Goal: Information Seeking & Learning: Check status

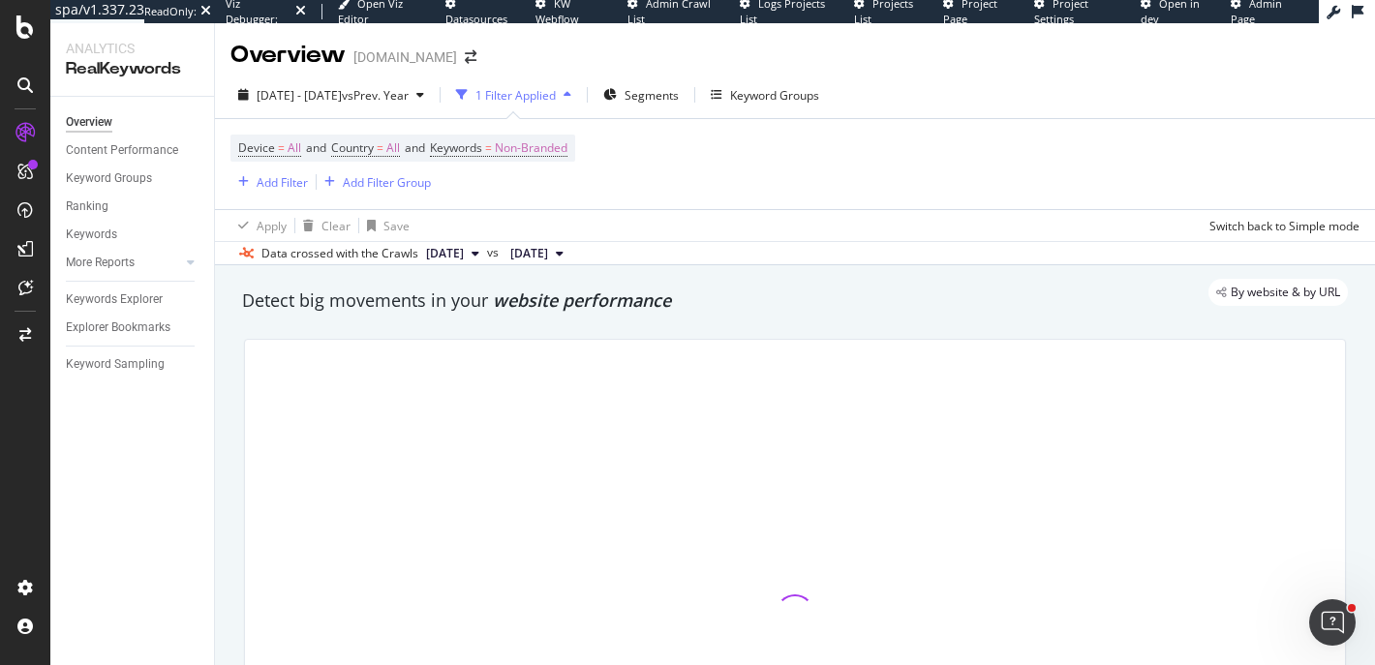
click at [342, 99] on span "[DATE] - [DATE]" at bounding box center [299, 95] width 85 height 16
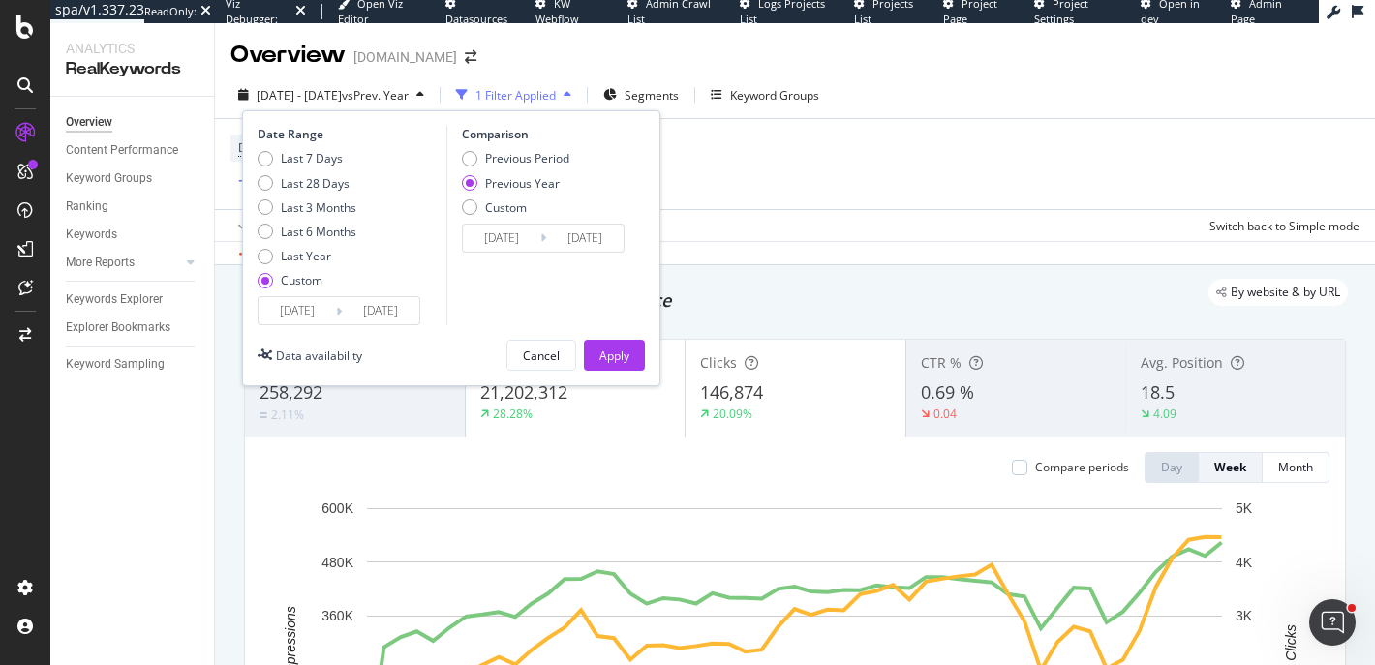
click at [313, 259] on div "Last Year" at bounding box center [306, 256] width 50 height 16
type input "[DATE]"
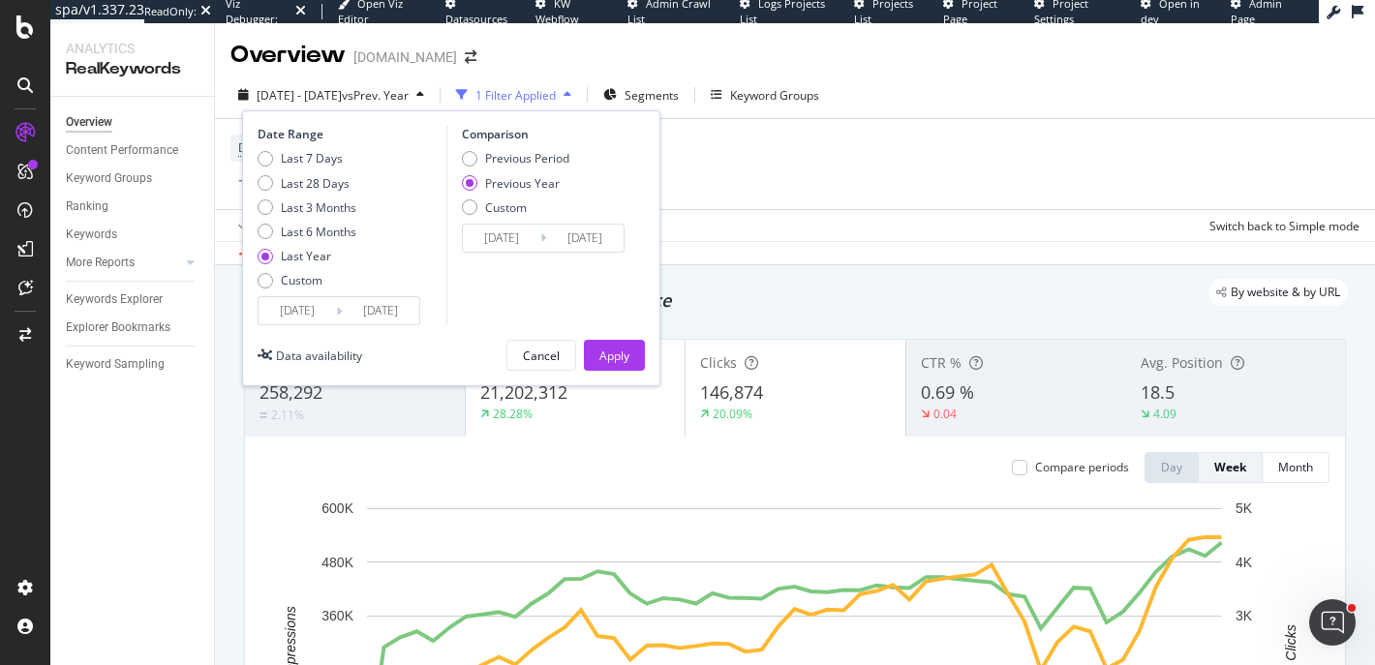
click at [601, 346] on div "Apply" at bounding box center [614, 355] width 30 height 29
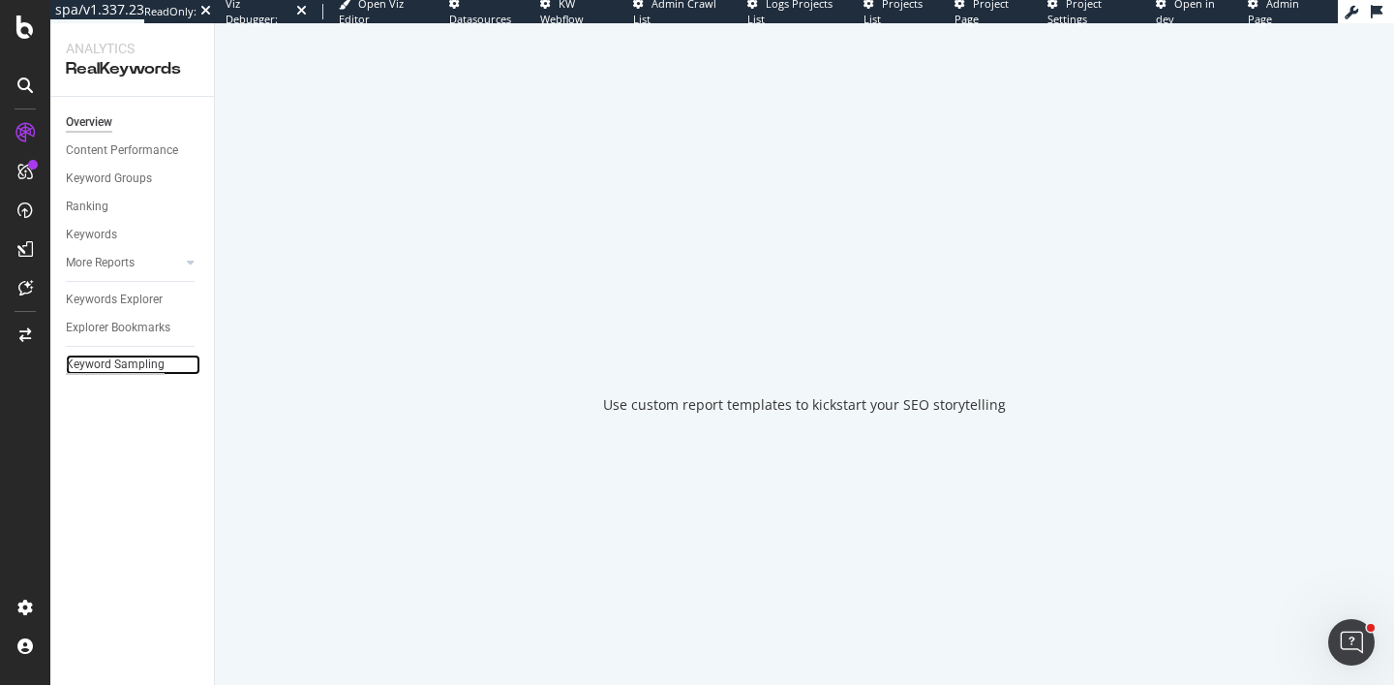
click at [135, 367] on div "Keyword Sampling" at bounding box center [115, 364] width 99 height 20
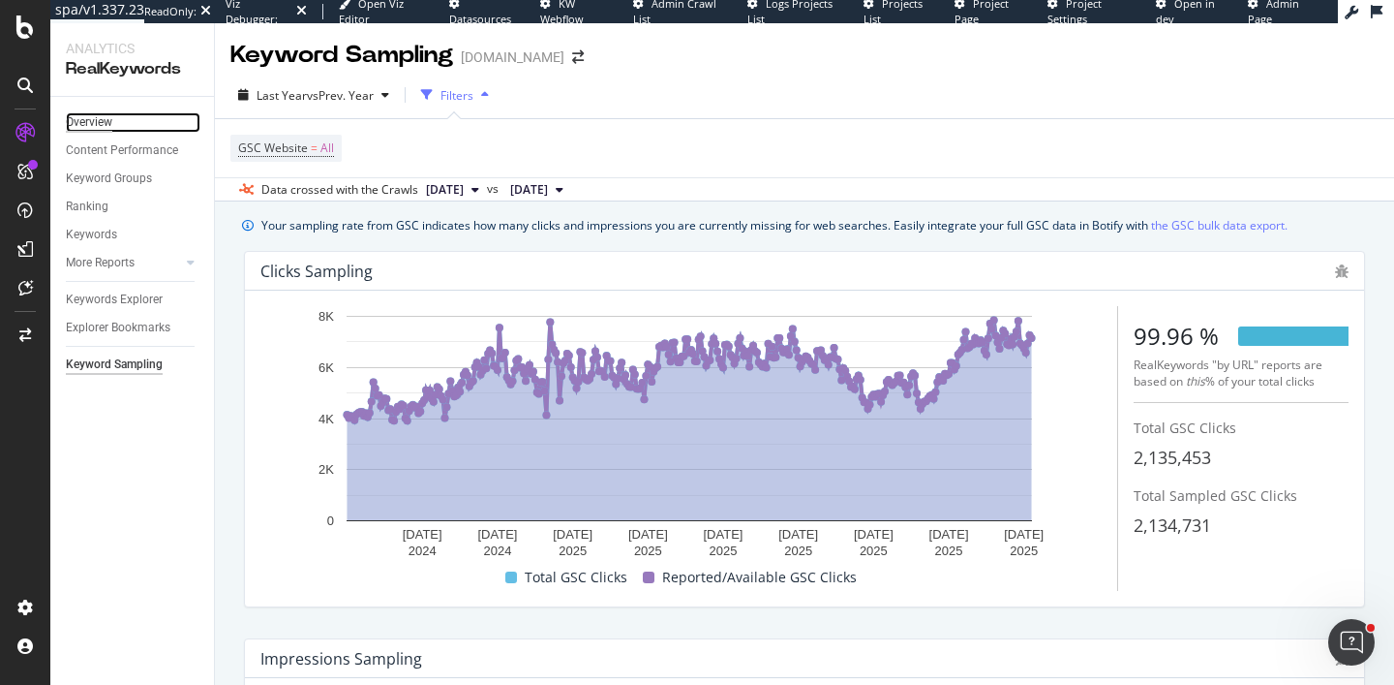
click at [95, 122] on div "Overview" at bounding box center [89, 122] width 46 height 20
